Goal: Information Seeking & Learning: Learn about a topic

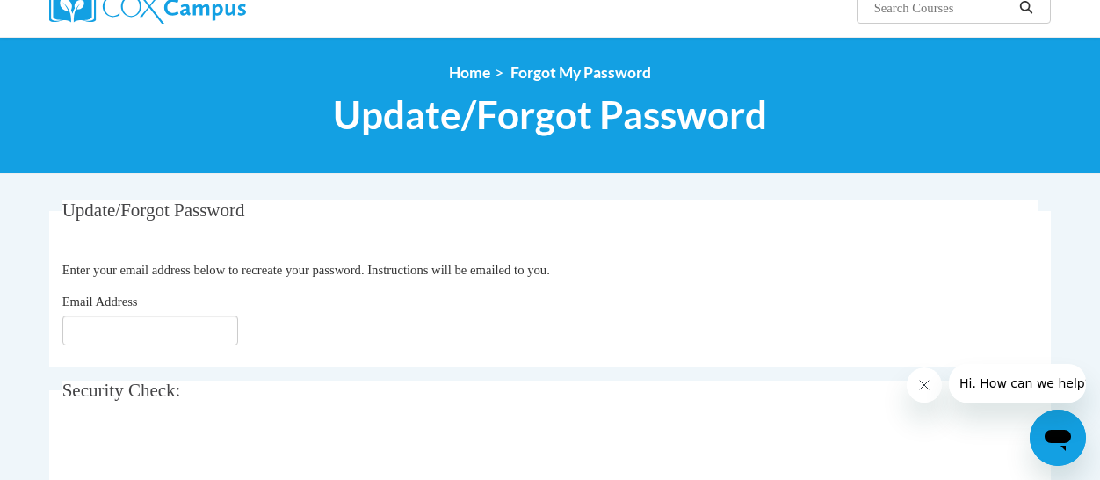
scroll to position [176, 0]
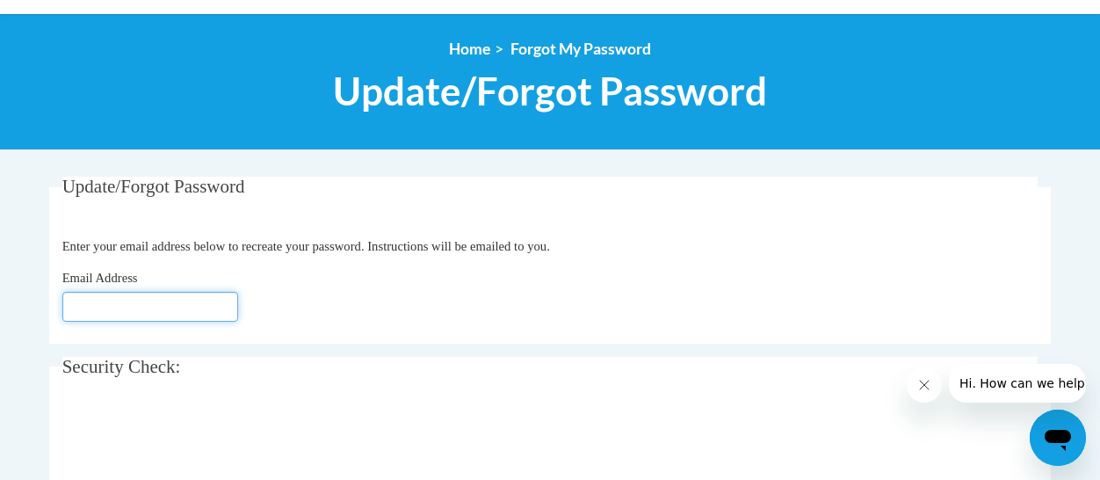
click at [190, 305] on input "Email Address" at bounding box center [150, 307] width 176 height 30
type input "[EMAIL_ADDRESS][DOMAIN_NAME]"
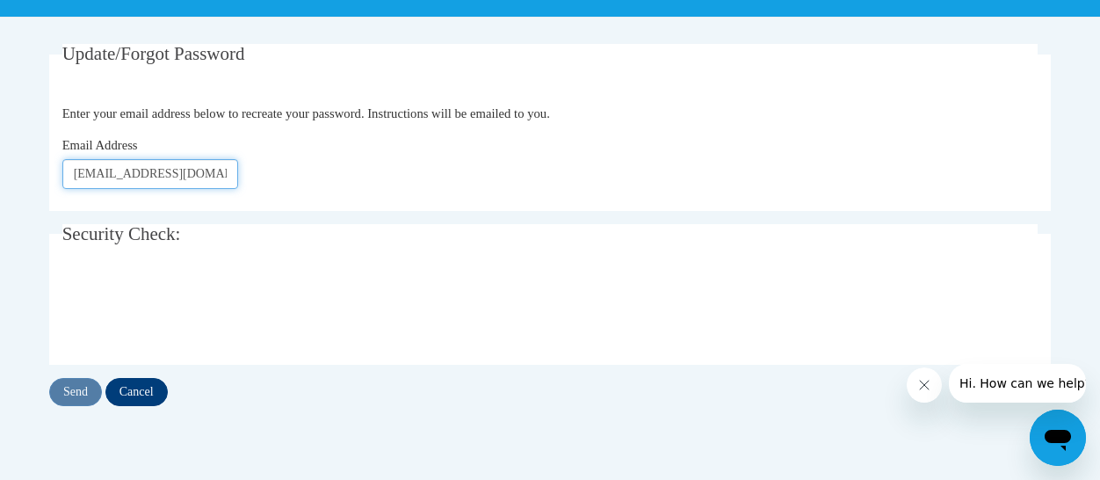
scroll to position [351, 0]
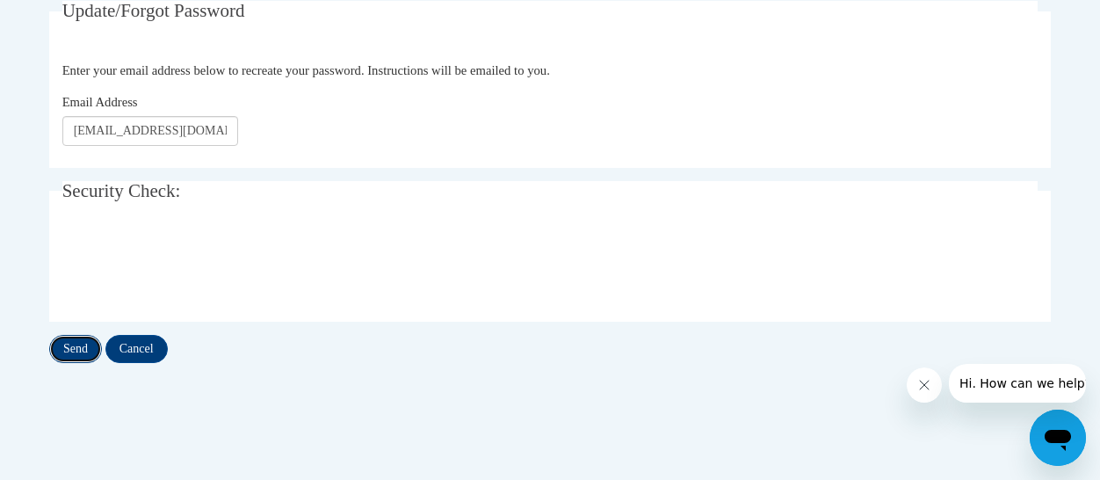
click at [72, 343] on input "Send" at bounding box center [75, 349] width 53 height 28
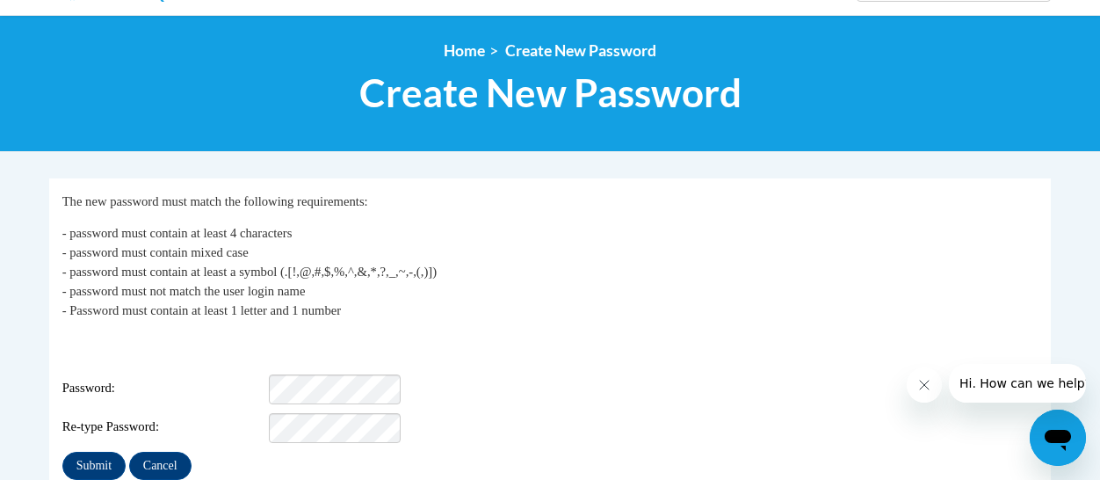
scroll to position [176, 0]
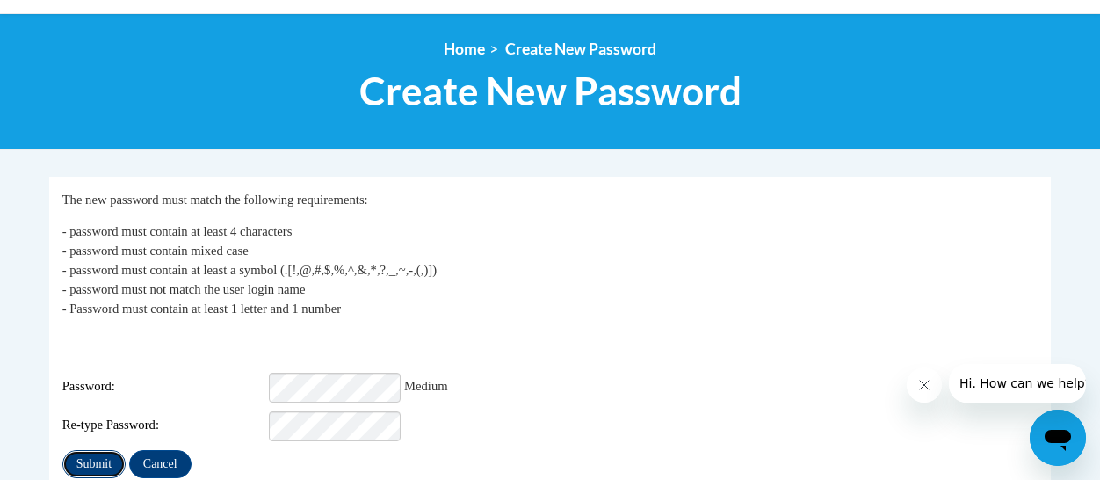
click at [84, 451] on input "Submit" at bounding box center [93, 464] width 63 height 28
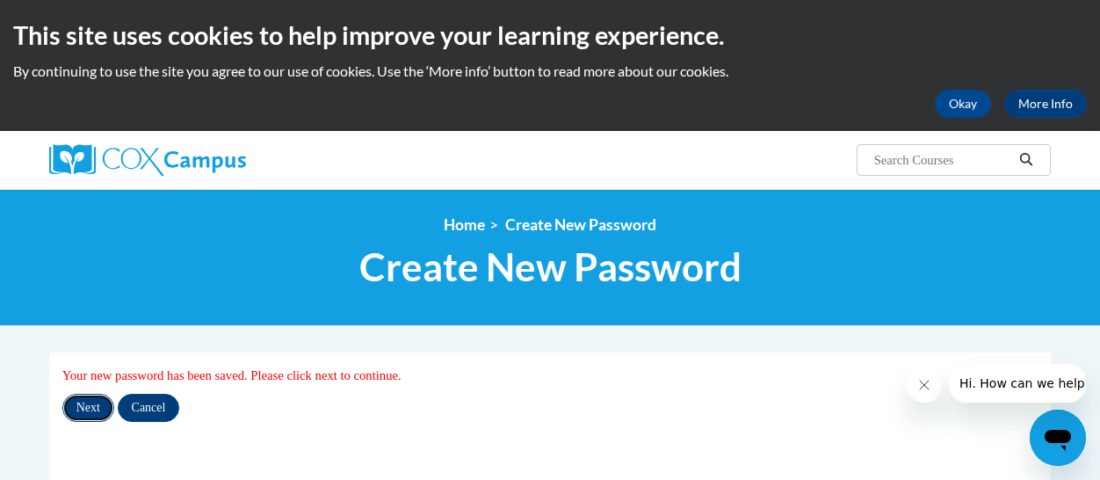
click at [90, 408] on input "Next" at bounding box center [88, 408] width 52 height 28
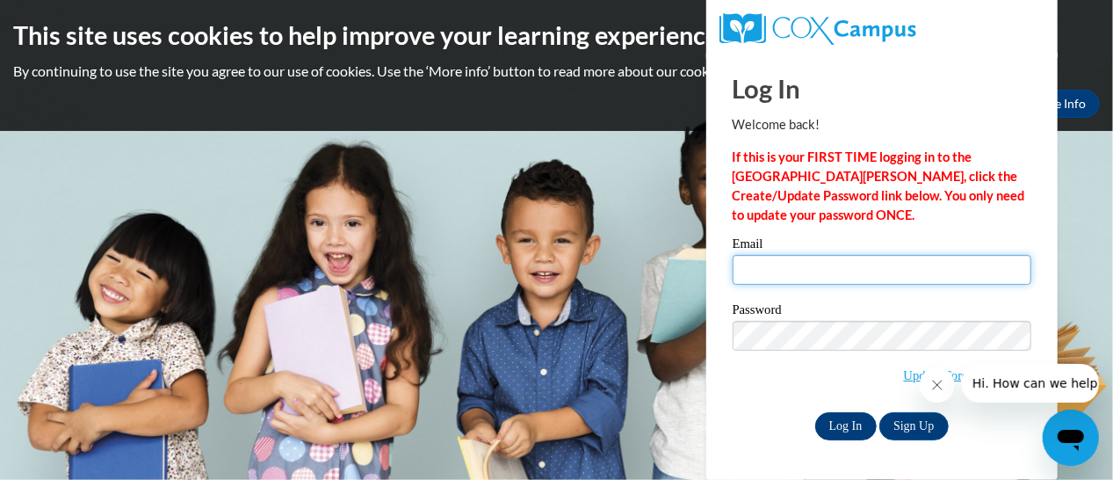
type input "davis.jill.r@muscogee.k12.ga.us"
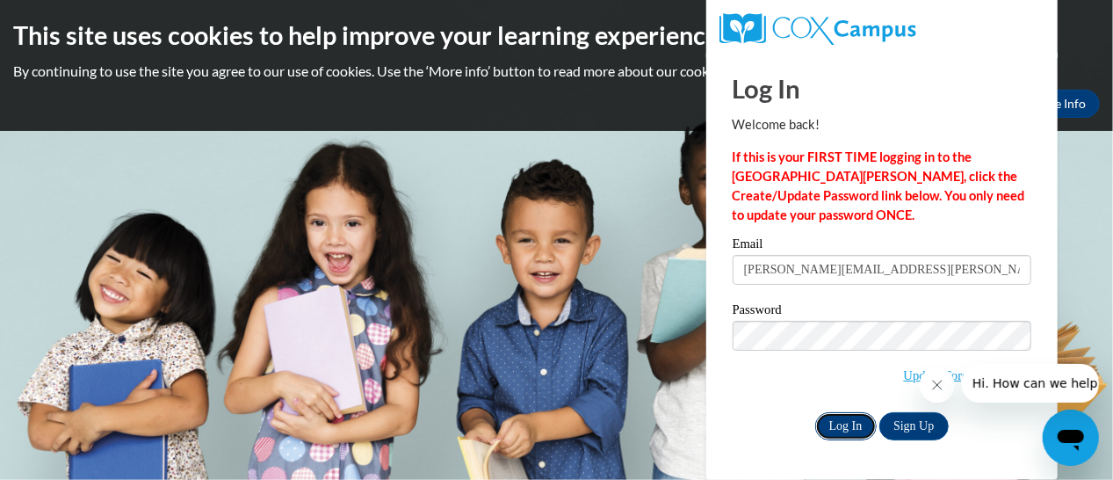
click at [850, 422] on input "Log In" at bounding box center [845, 426] width 61 height 28
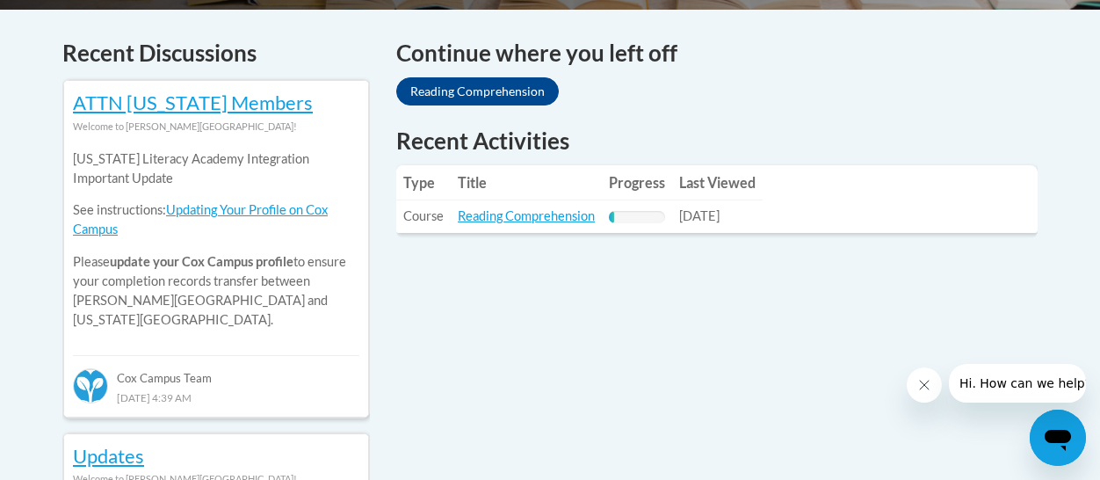
scroll to position [615, 0]
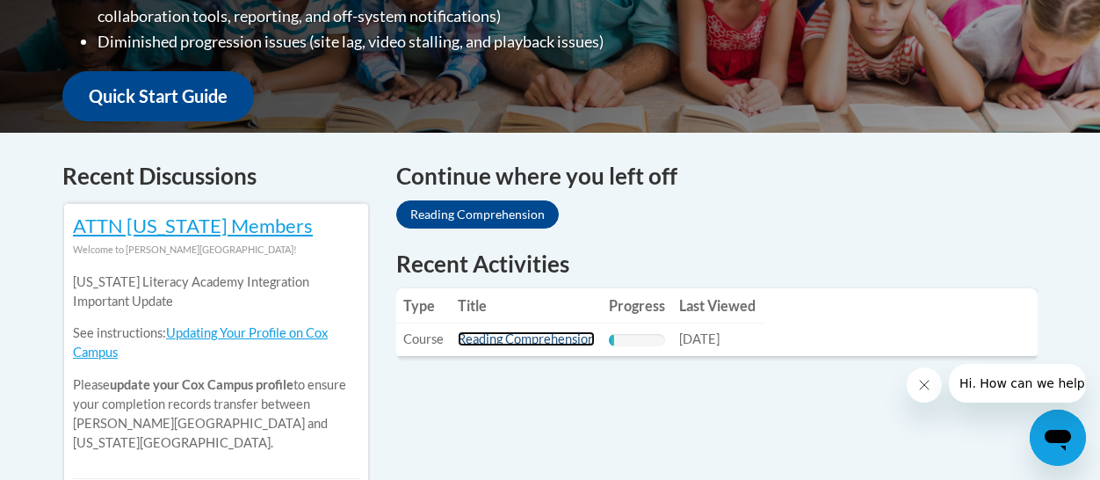
click at [515, 343] on link "Reading Comprehension" at bounding box center [526, 338] width 137 height 15
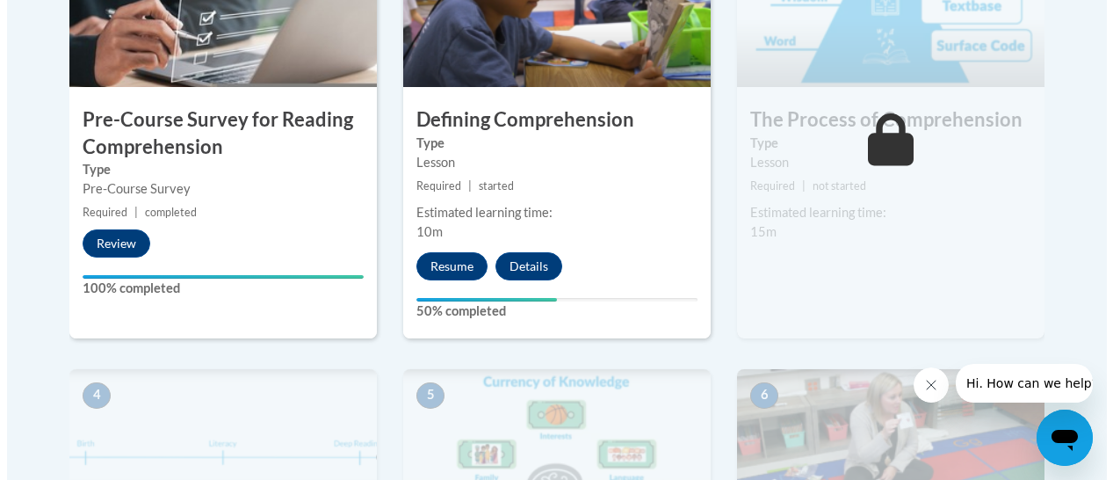
scroll to position [703, 0]
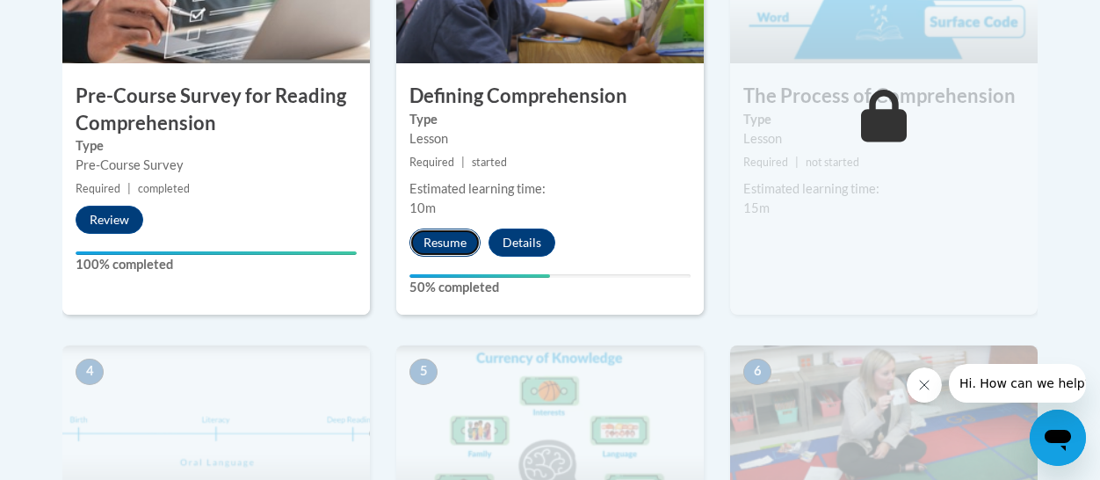
click at [457, 245] on button "Resume" at bounding box center [444, 242] width 71 height 28
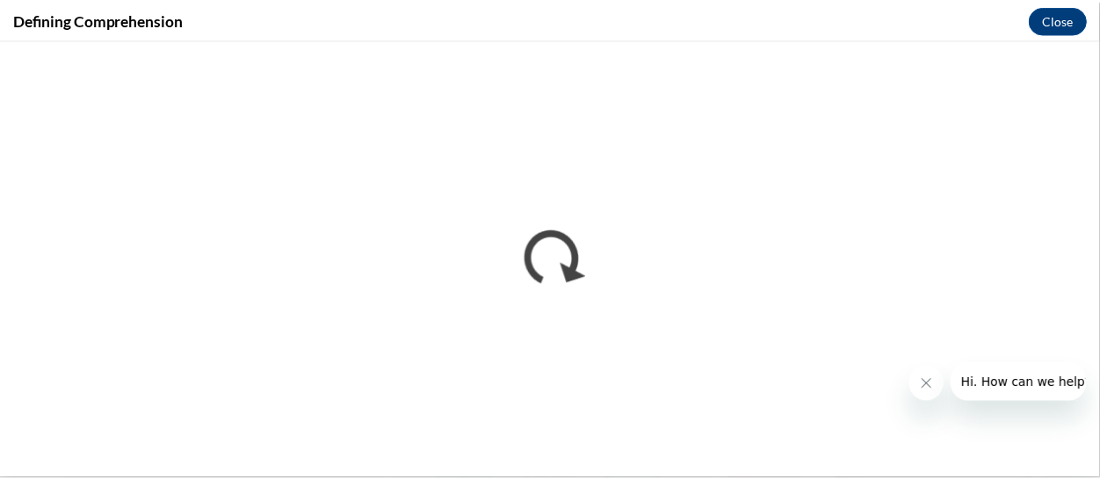
scroll to position [0, 0]
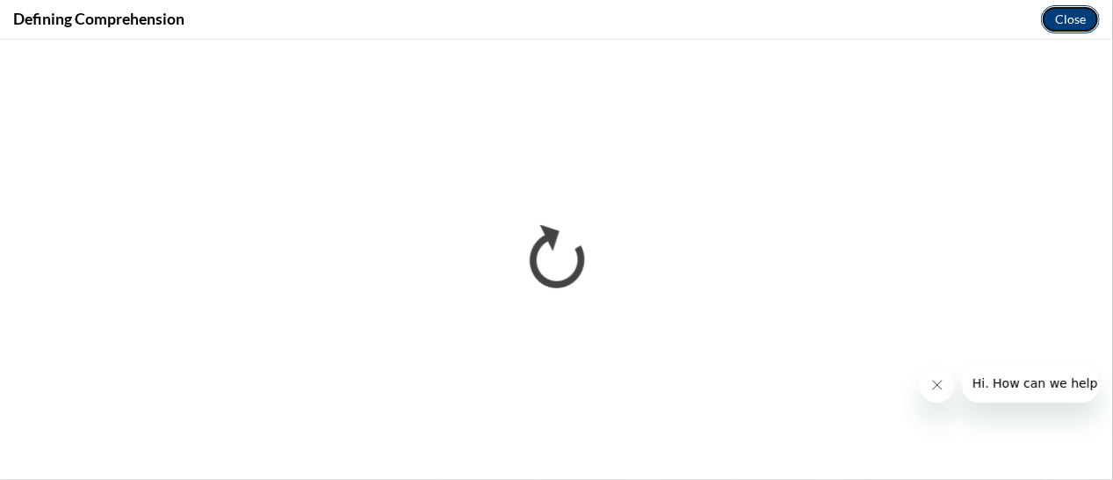
click at [1072, 22] on button "Close" at bounding box center [1070, 19] width 59 height 28
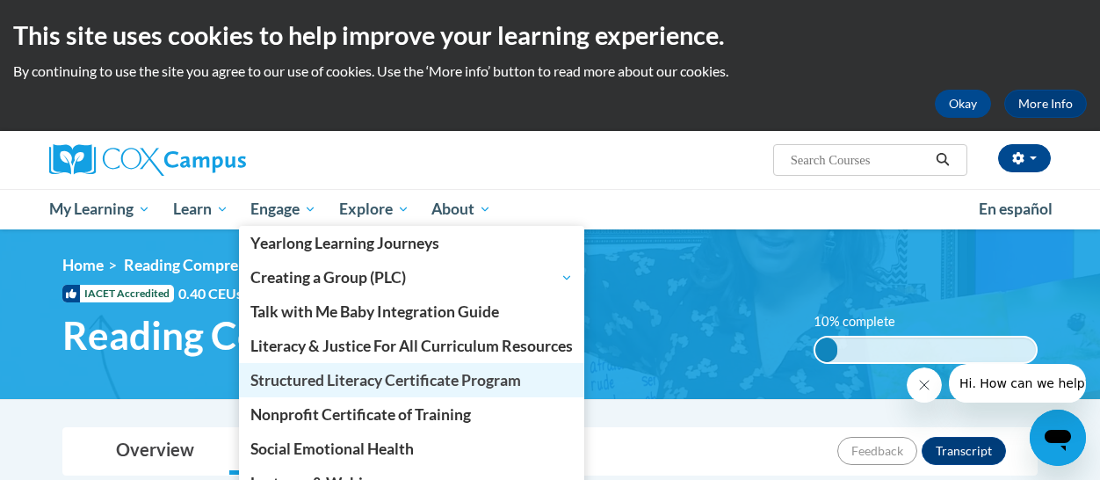
scroll to position [88, 0]
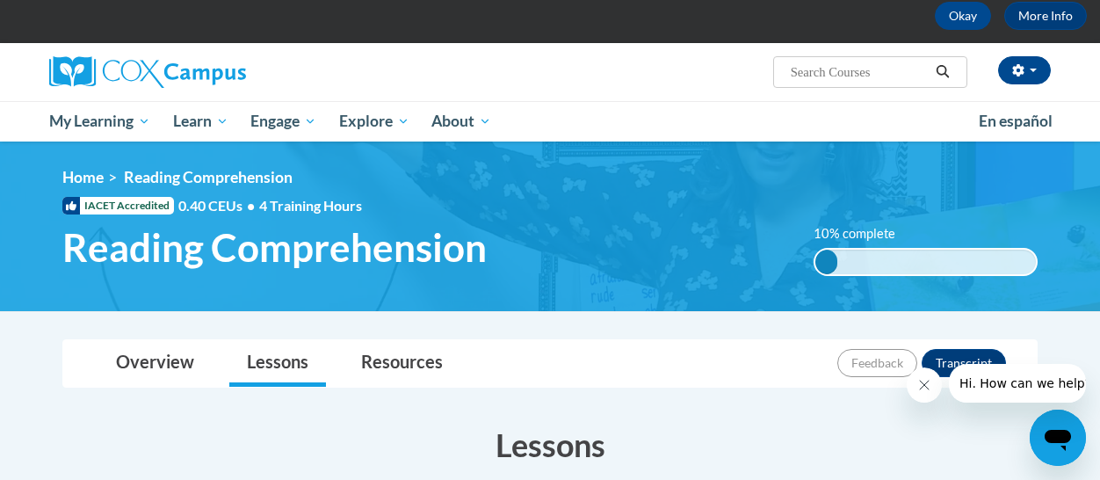
click at [866, 76] on input "Search..." at bounding box center [859, 71] width 141 height 21
type input "word ladder"
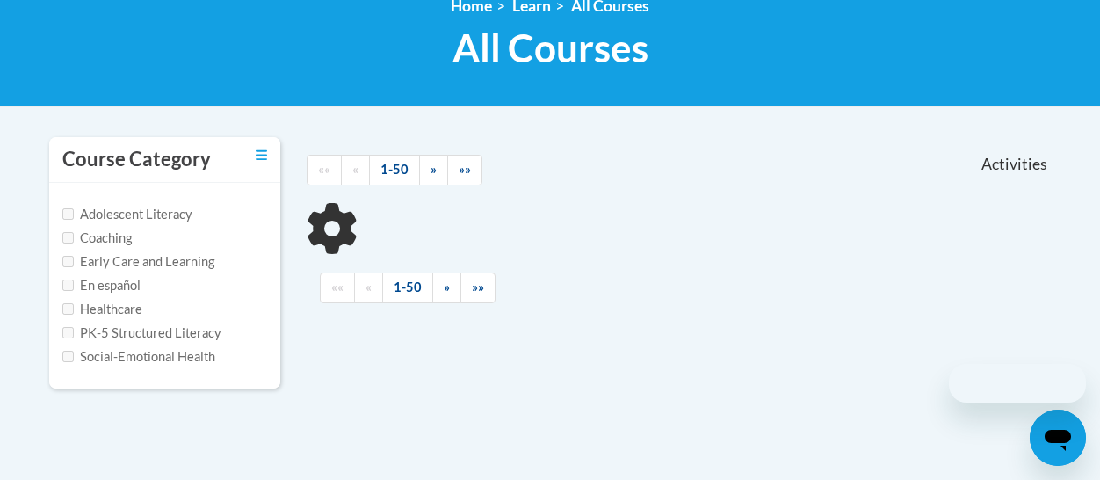
scroll to position [264, 0]
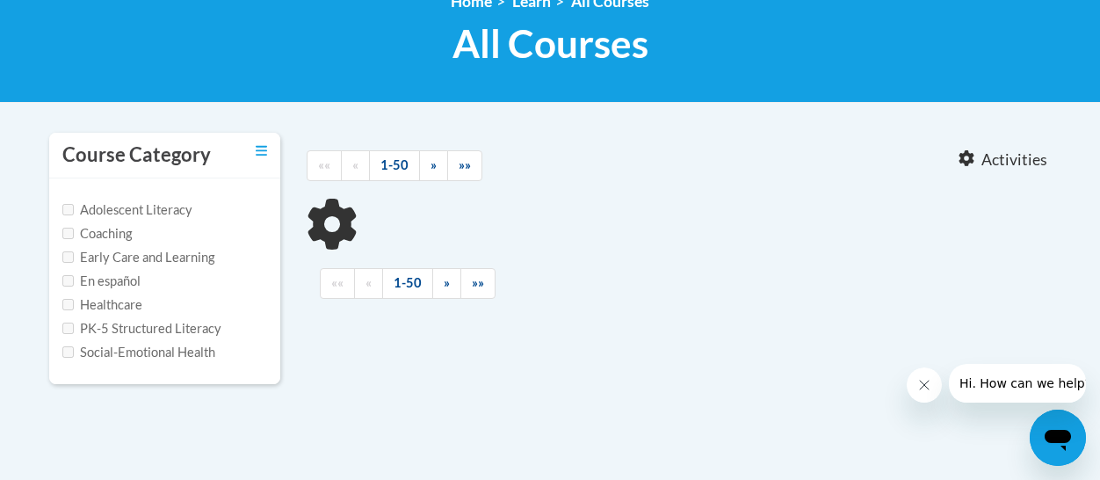
type input "word ladder"
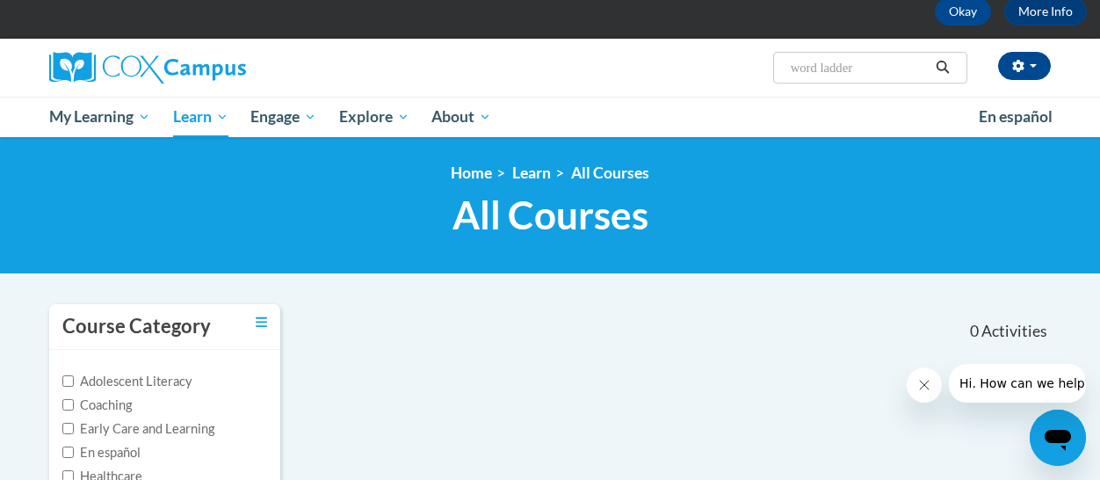
scroll to position [88, 0]
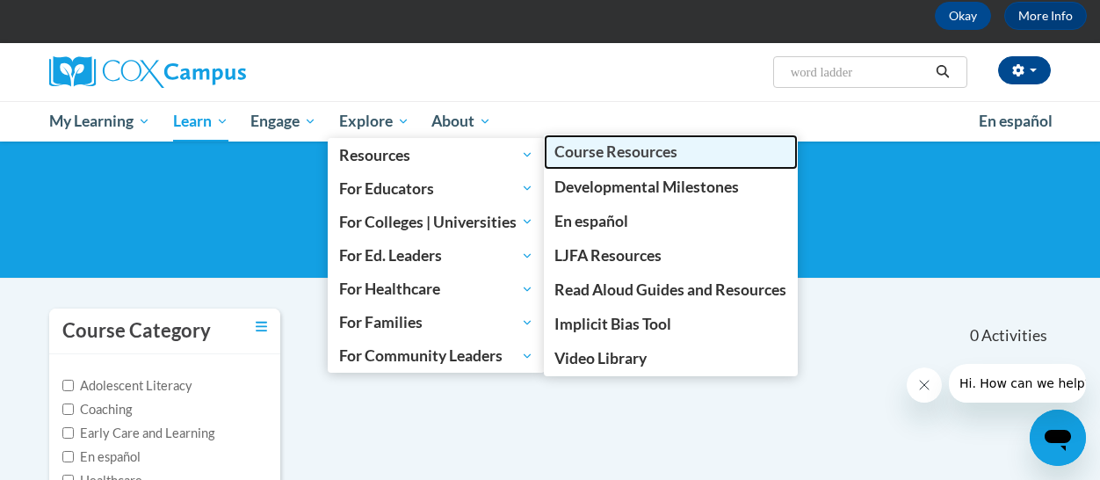
click at [589, 154] on span "Course Resources" at bounding box center [615, 151] width 123 height 18
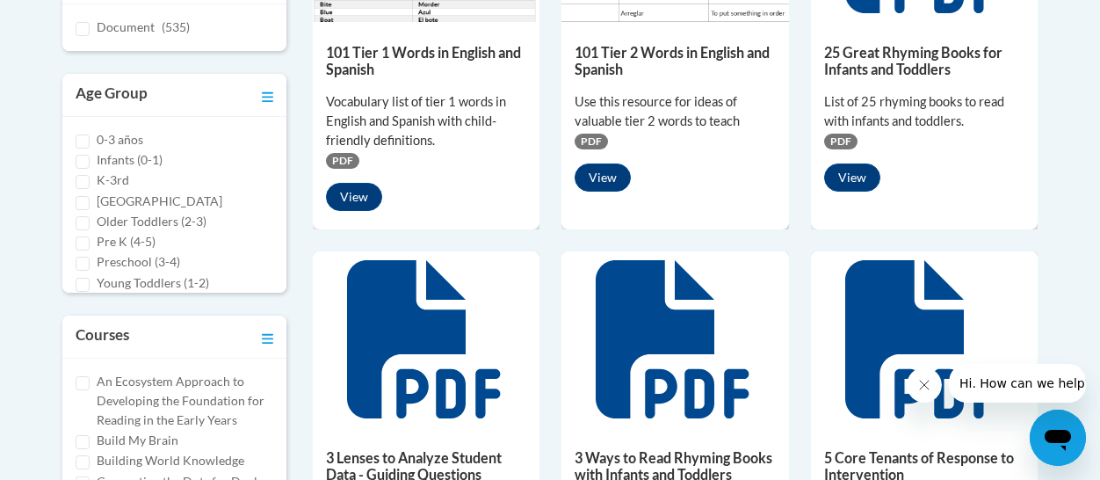
scroll to position [615, 0]
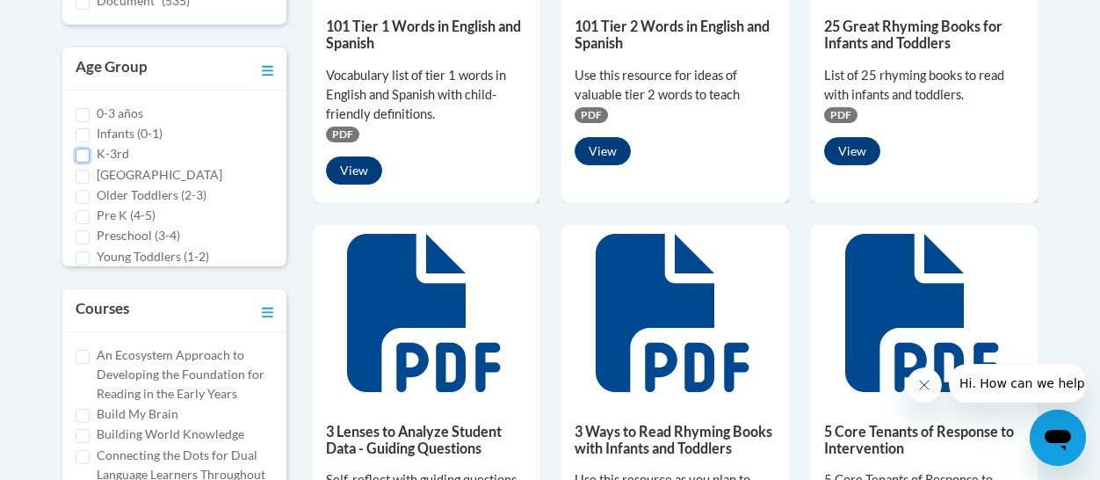
click at [84, 154] on input "K-3rd" at bounding box center [83, 155] width 14 height 14
checkbox input "true"
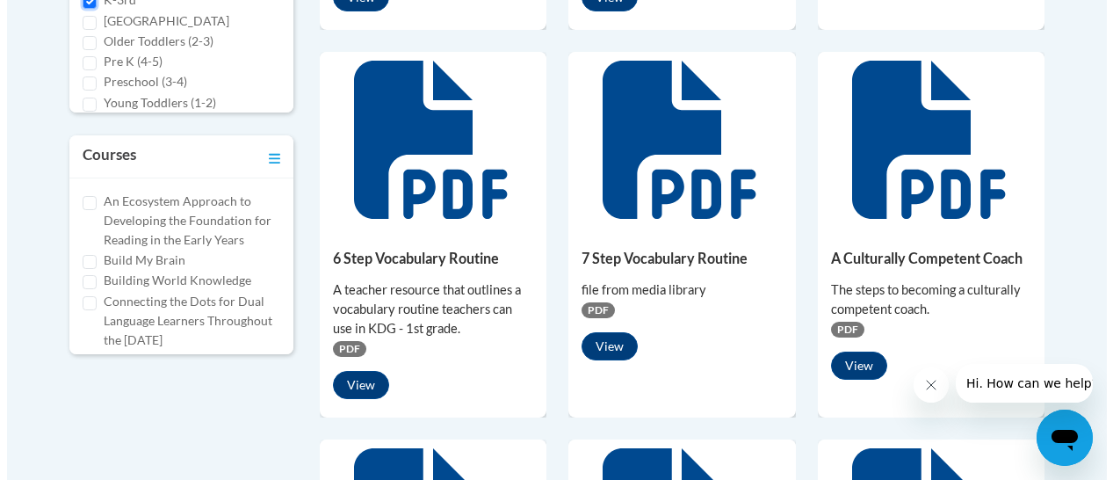
scroll to position [791, 0]
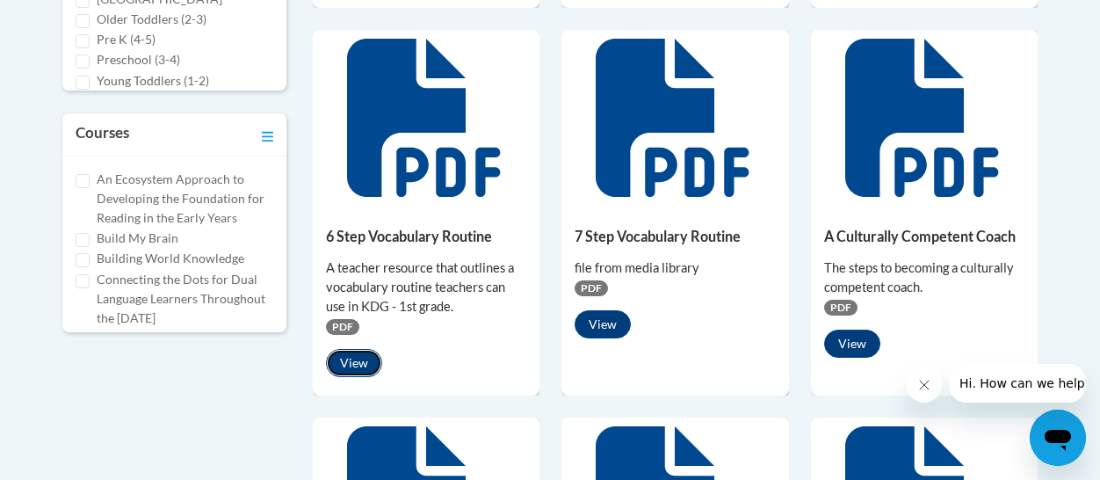
click at [358, 356] on button "View" at bounding box center [354, 363] width 56 height 28
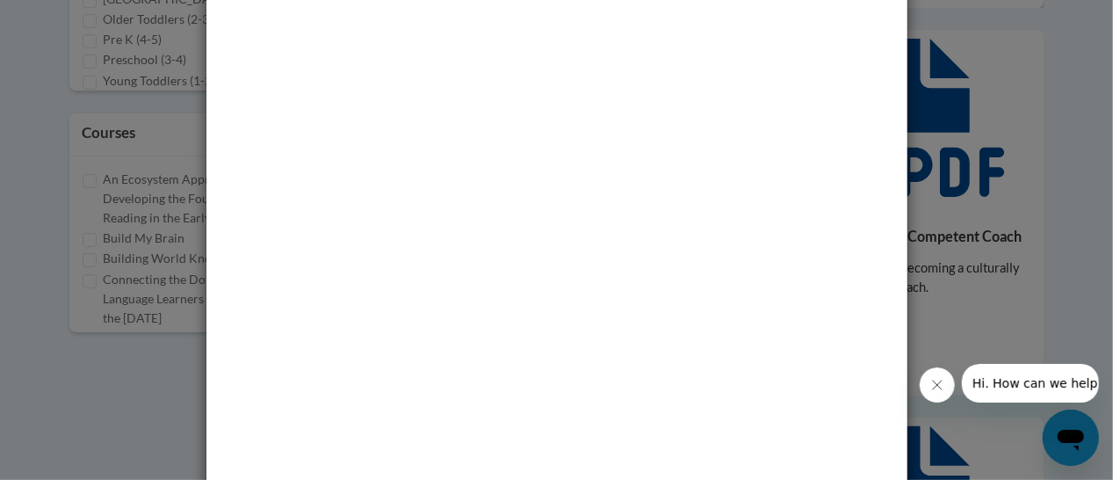
scroll to position [0, 0]
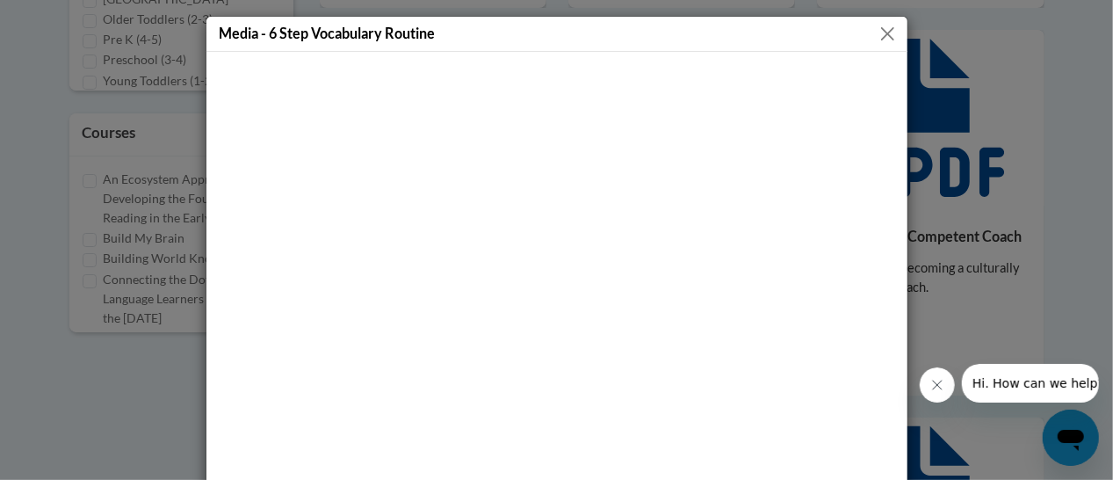
click at [880, 34] on button "Close" at bounding box center [888, 34] width 22 height 22
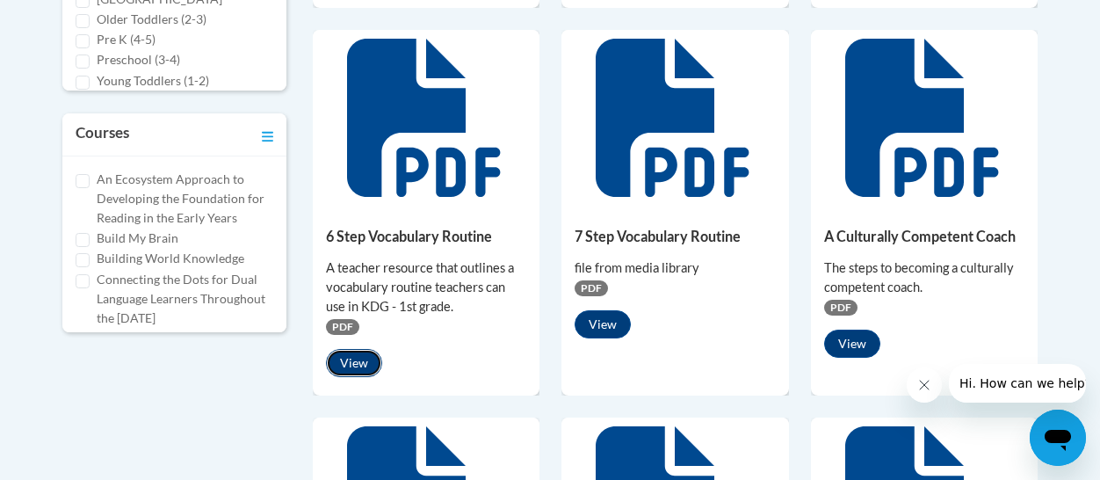
click at [355, 356] on button "View" at bounding box center [354, 363] width 56 height 28
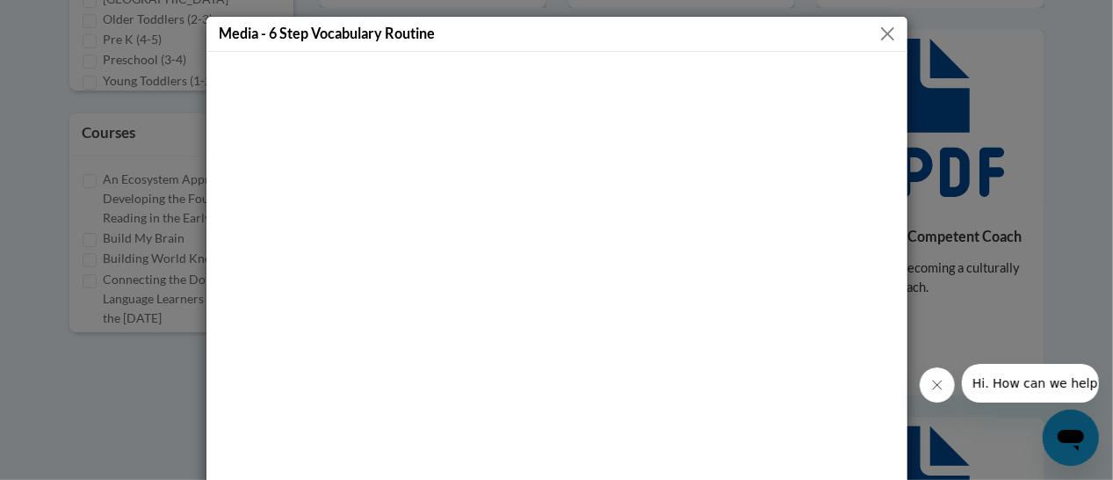
click at [882, 31] on button "Close" at bounding box center [888, 34] width 22 height 22
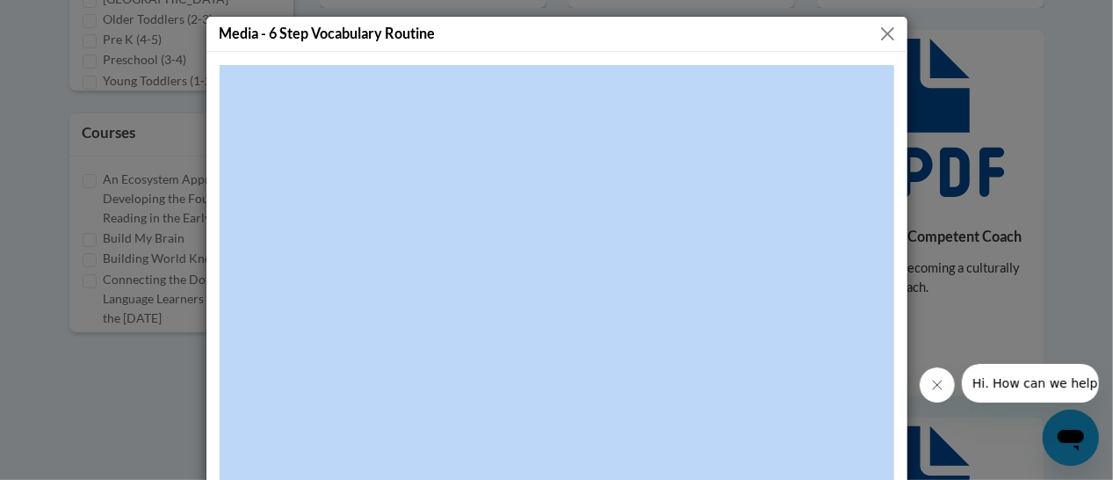
click at [668, 52] on div at bounding box center [556, 331] width 701 height 559
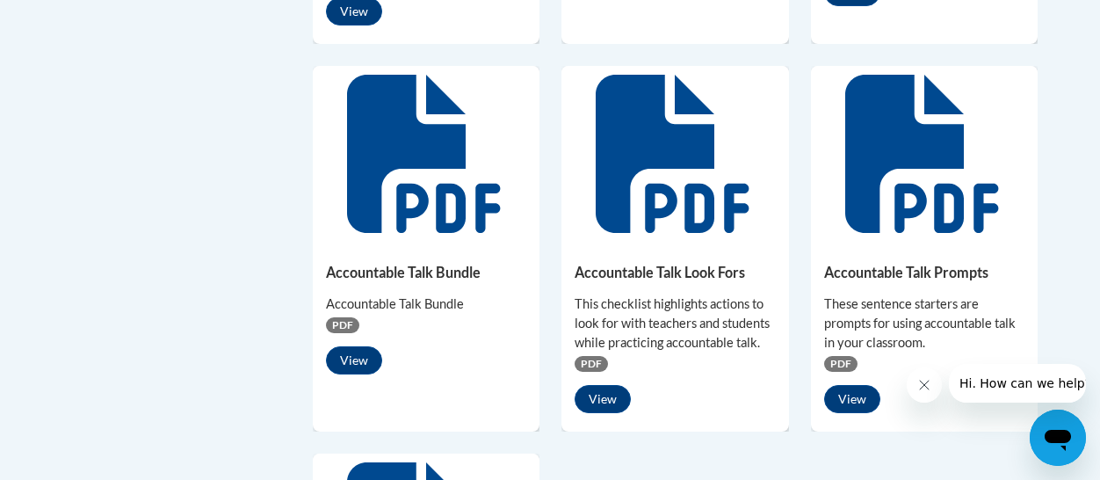
scroll to position [1230, 0]
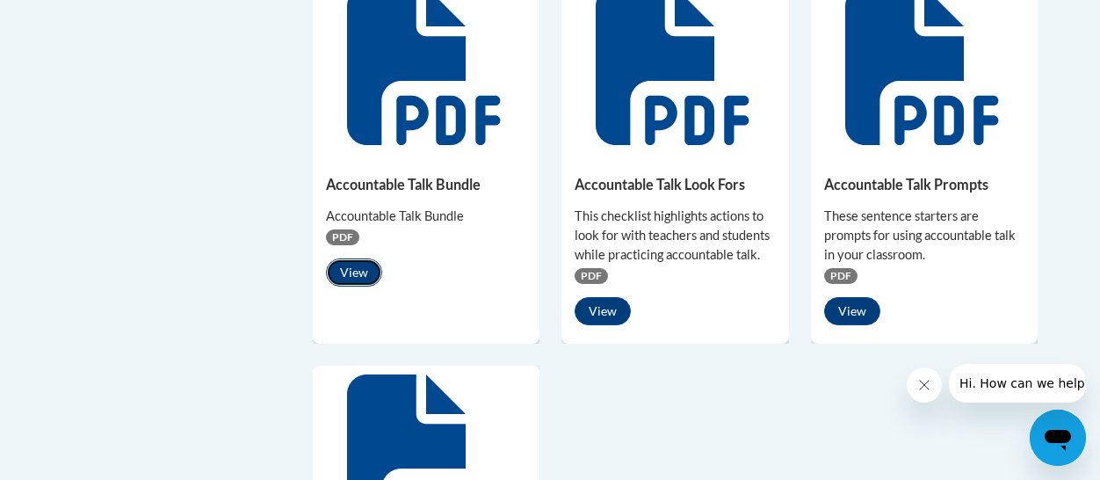
click at [335, 272] on button "View" at bounding box center [354, 272] width 56 height 28
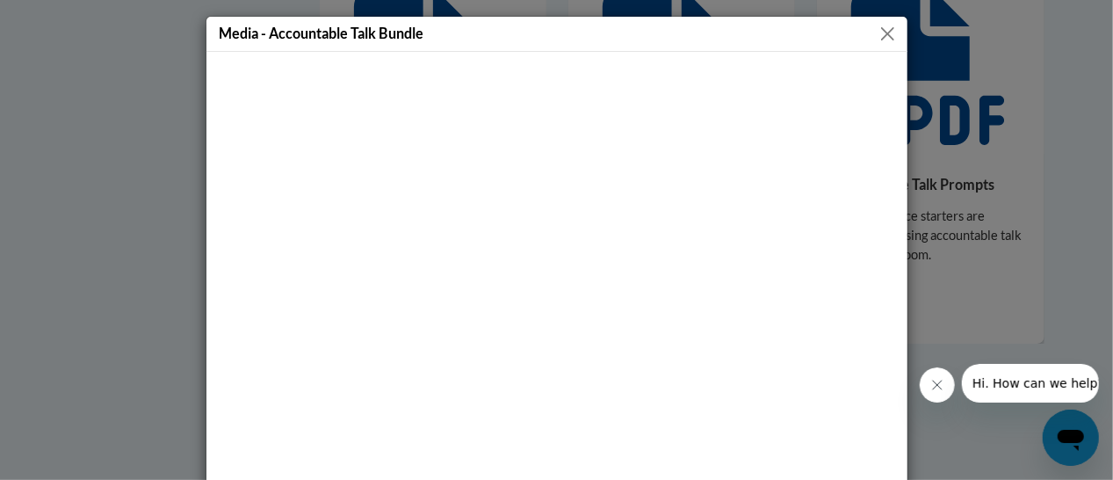
click at [886, 32] on button "Close" at bounding box center [888, 34] width 22 height 22
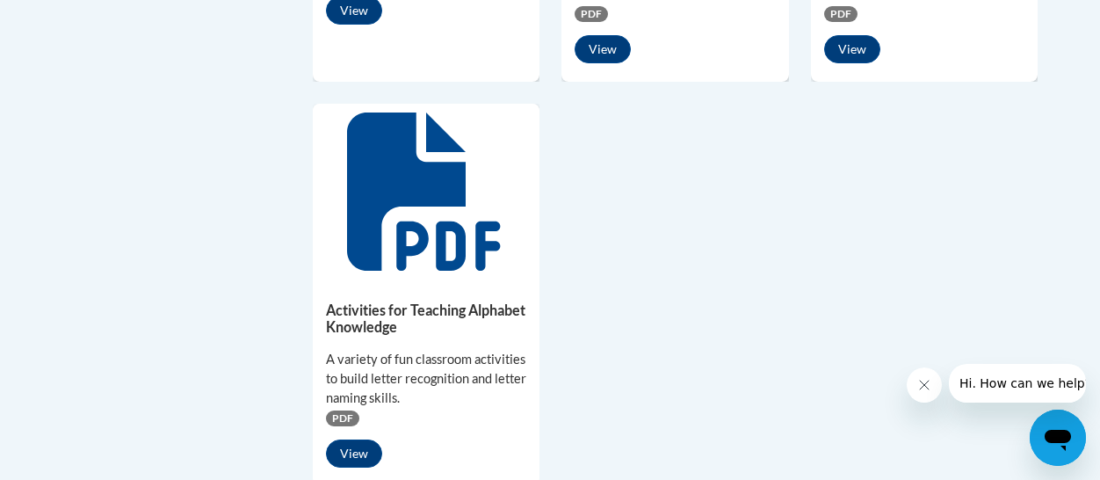
scroll to position [1493, 0]
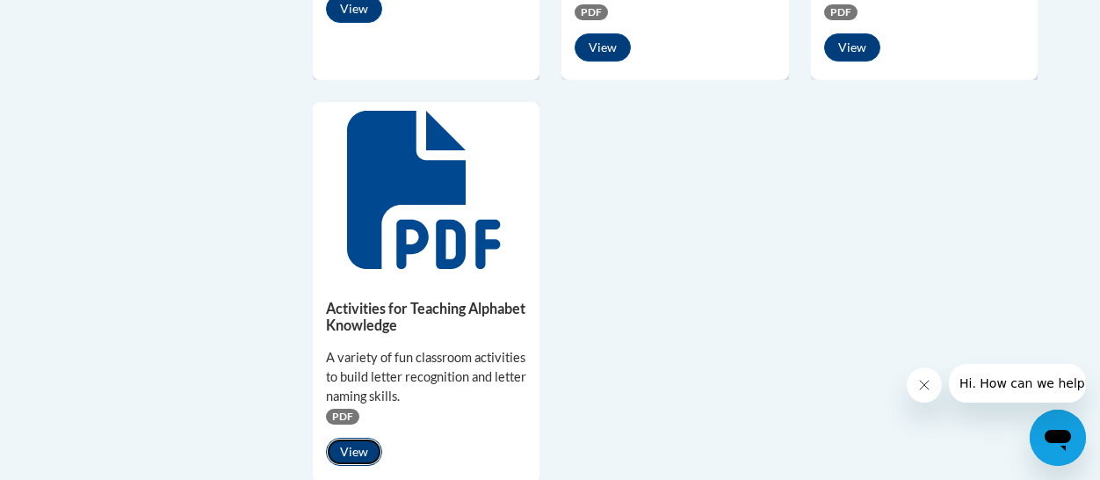
click at [357, 456] on button "View" at bounding box center [354, 451] width 56 height 28
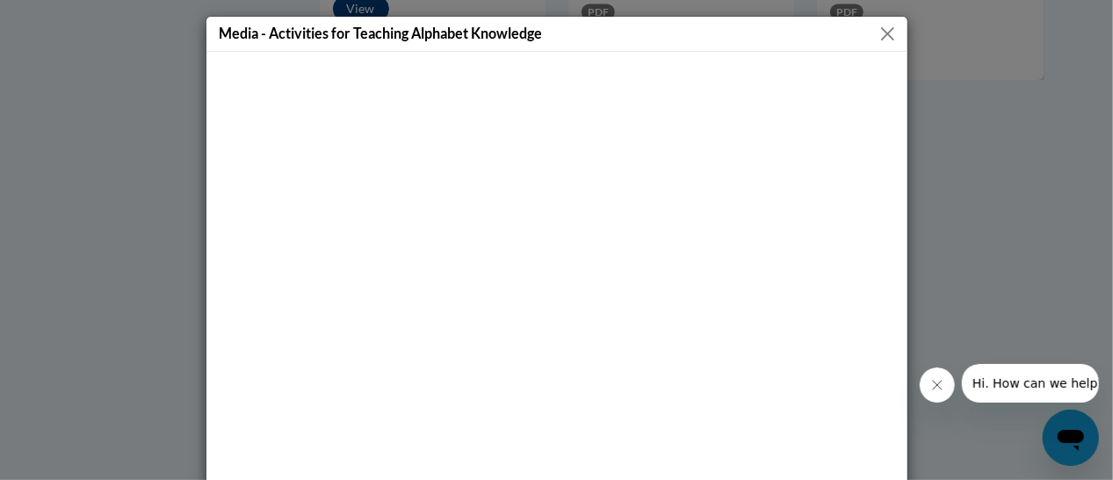
click at [879, 31] on button "Close" at bounding box center [888, 34] width 22 height 22
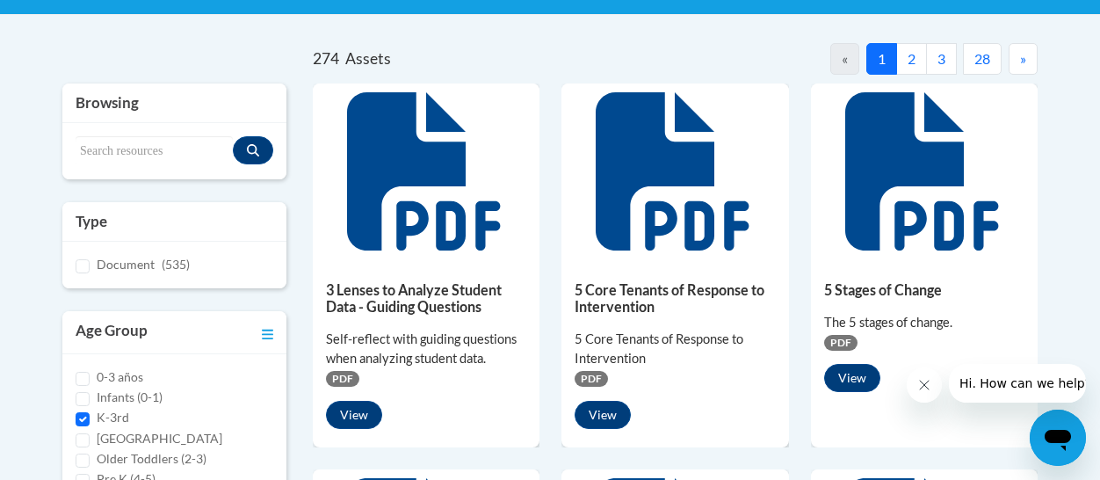
scroll to position [0, 0]
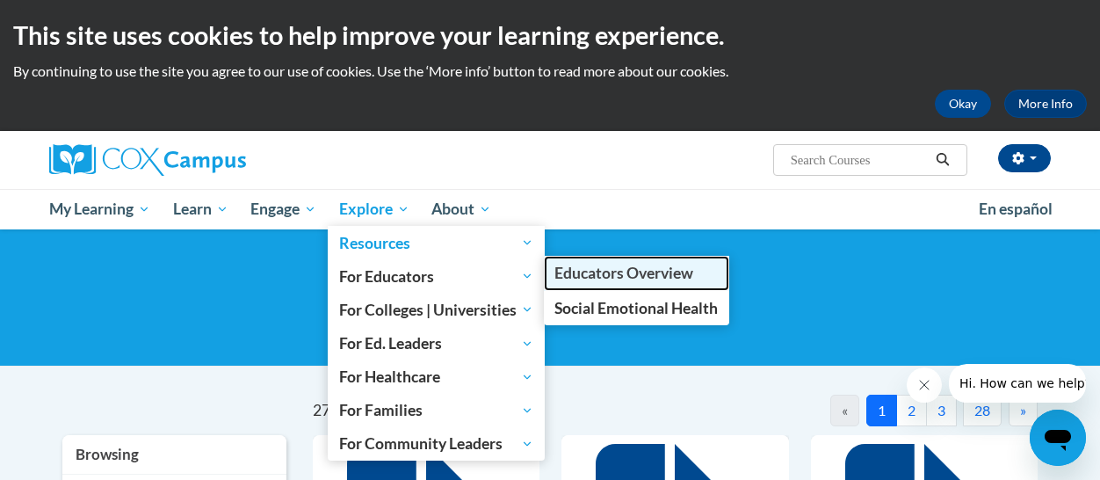
click at [669, 270] on span "Educators Overview" at bounding box center [623, 273] width 139 height 18
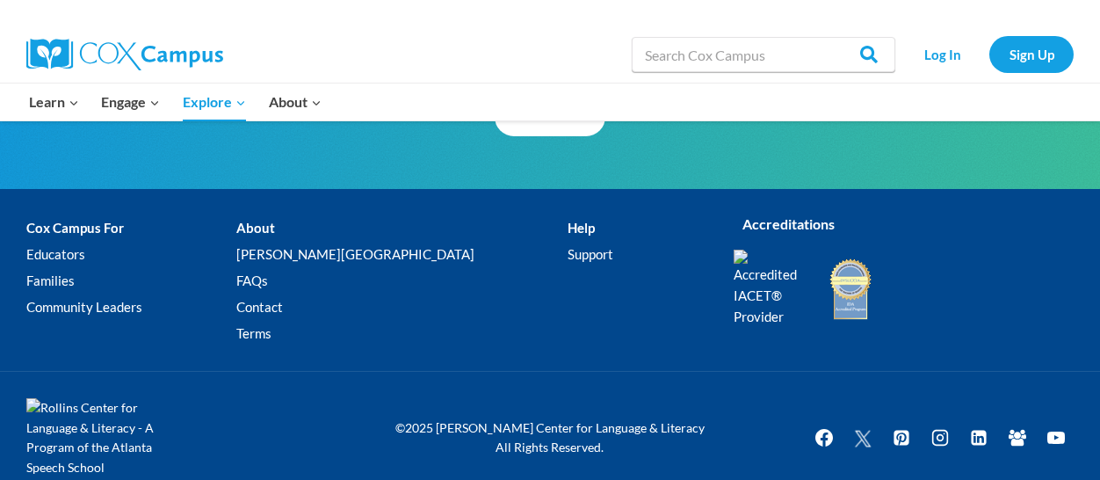
scroll to position [2307, 0]
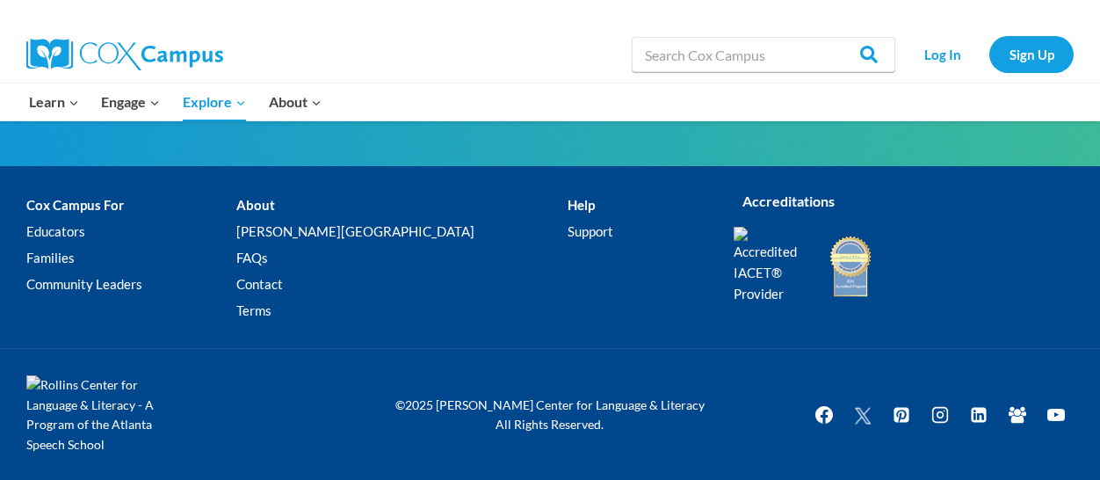
click at [71, 387] on img at bounding box center [105, 414] width 158 height 79
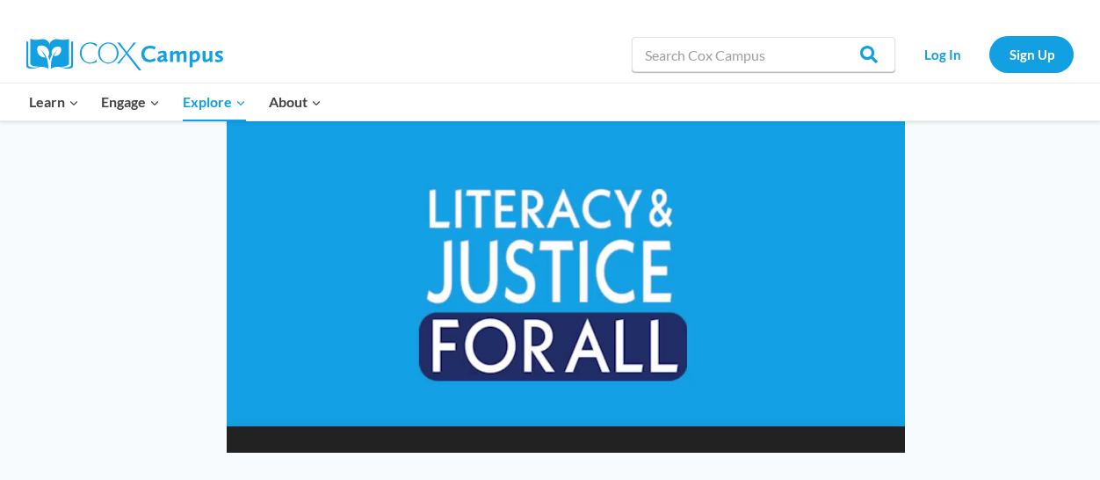
scroll to position [1356, 0]
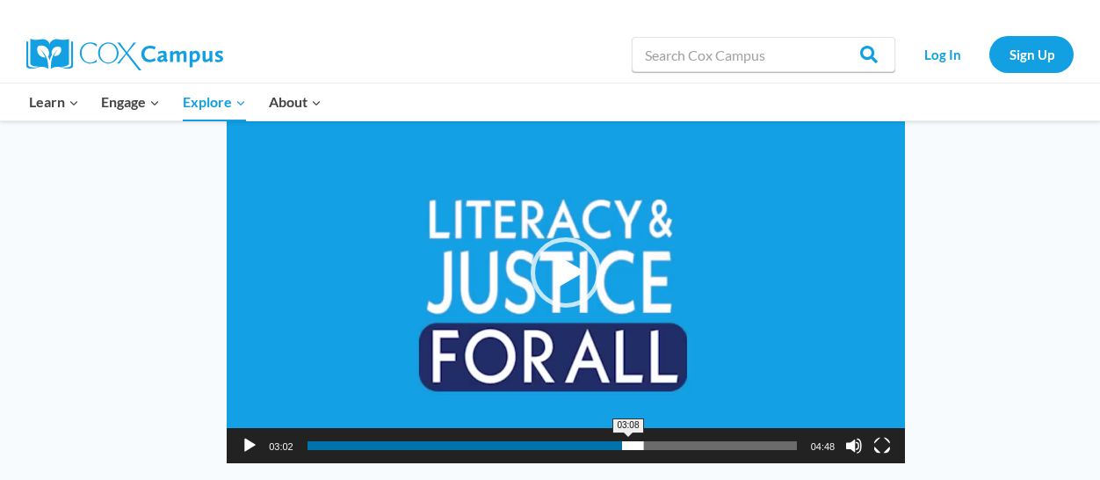
click at [628, 444] on span "03:08" at bounding box center [551, 445] width 489 height 9
click at [646, 445] on span "03:18" at bounding box center [551, 445] width 489 height 9
click at [632, 444] on span "Video Player" at bounding box center [628, 445] width 9 height 9
click at [666, 442] on span "03:30" at bounding box center [551, 445] width 489 height 9
click at [690, 442] on span "03:45" at bounding box center [551, 445] width 489 height 9
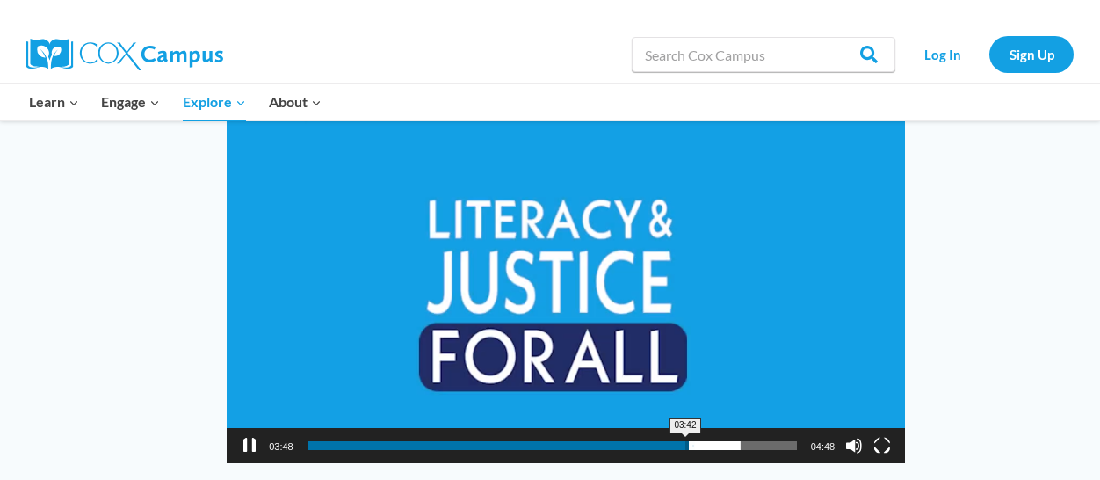
click at [685, 445] on span "03:42" at bounding box center [551, 445] width 489 height 9
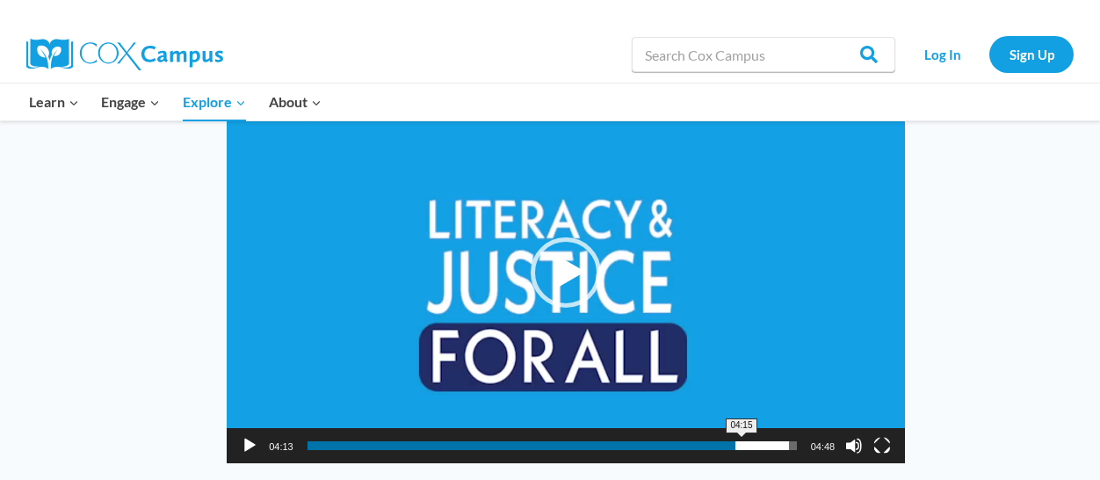
click at [741, 447] on span "04:15" at bounding box center [551, 445] width 489 height 9
click at [787, 444] on span "04:42" at bounding box center [551, 445] width 489 height 9
